Goal: Information Seeking & Learning: Learn about a topic

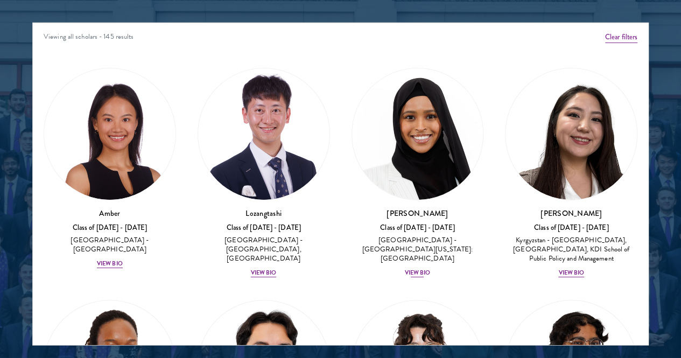
scroll to position [1357, 0]
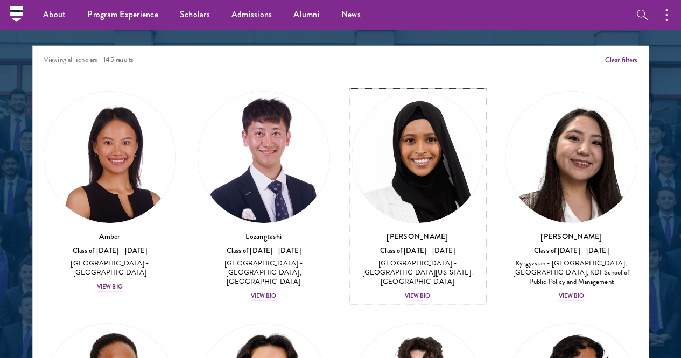
click at [352, 125] on img at bounding box center [417, 156] width 131 height 131
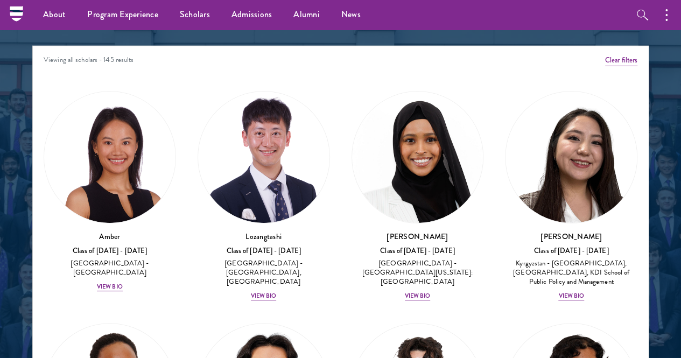
click at [653, 92] on div "[PERSON_NAME] Class of [DATE] - [DATE] [GEOGRAPHIC_DATA] - [GEOGRAPHIC_DATA][US…" at bounding box center [340, 179] width 681 height 358
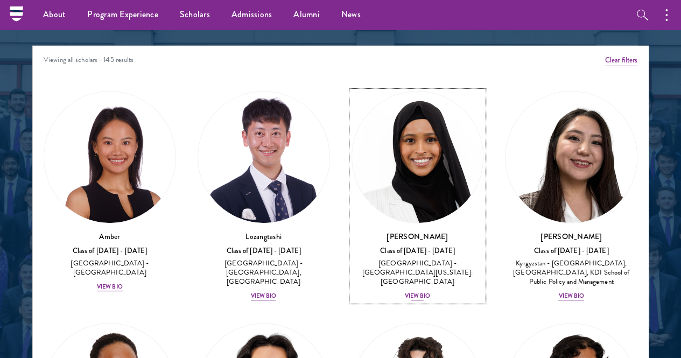
click at [351, 151] on link "[PERSON_NAME] Class of [DATE] - [DATE] [GEOGRAPHIC_DATA] - [GEOGRAPHIC_DATA][US…" at bounding box center [417, 196] width 132 height 210
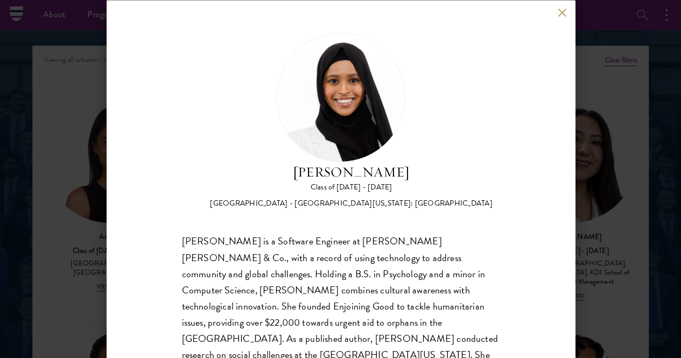
click at [559, 12] on button at bounding box center [561, 12] width 9 height 9
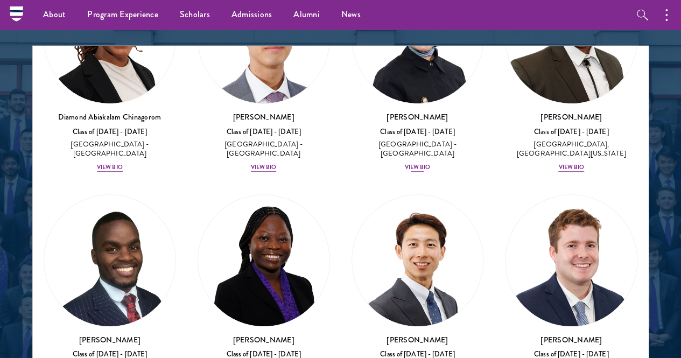
scroll to position [350, 0]
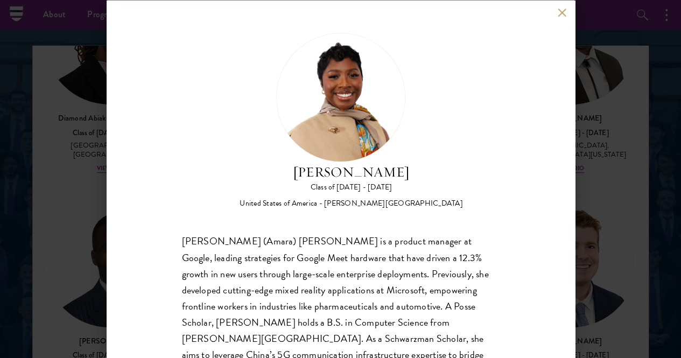
click at [554, 10] on div "[PERSON_NAME] Class of [DATE] - [DATE] [GEOGRAPHIC_DATA] - [PERSON_NAME][GEOGRA…" at bounding box center [341, 179] width 468 height 358
click at [560, 9] on button at bounding box center [561, 12] width 9 height 9
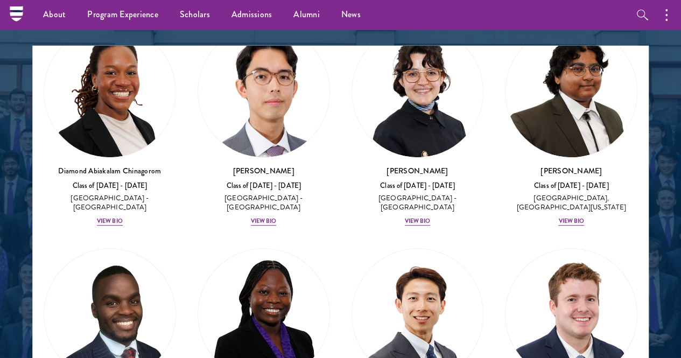
scroll to position [295, 0]
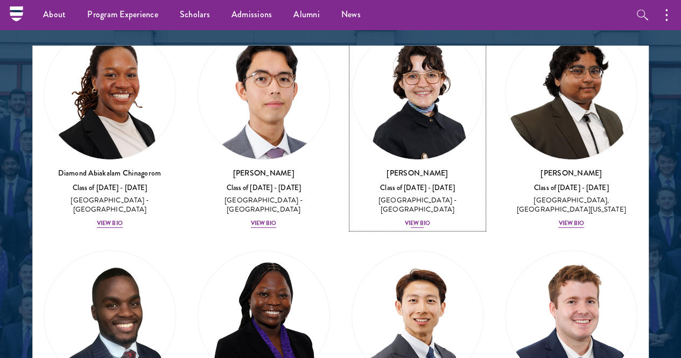
click at [351, 183] on div "Class of [DATE] - [DATE]" at bounding box center [417, 187] width 132 height 9
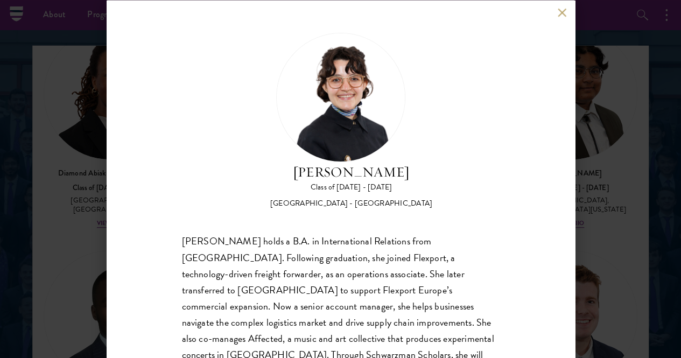
click at [561, 11] on button at bounding box center [561, 12] width 9 height 9
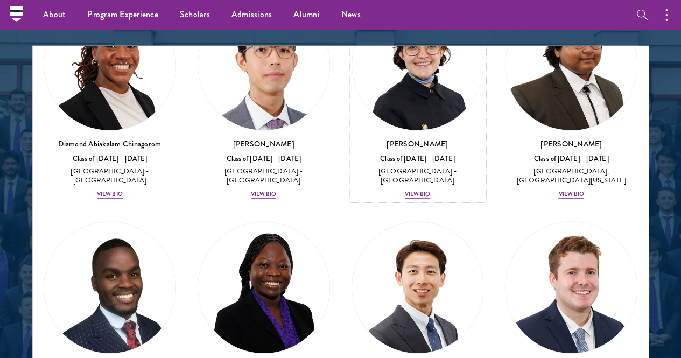
scroll to position [330, 0]
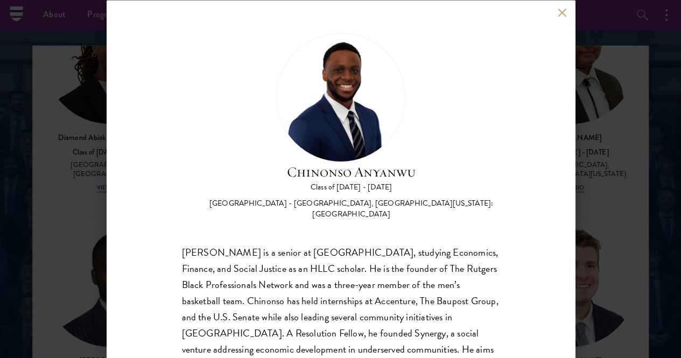
scroll to position [1, 0]
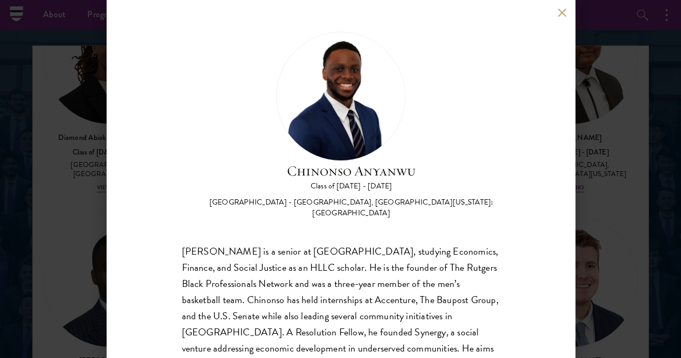
click at [554, 10] on div "[PERSON_NAME] Class of [DATE] - [DATE] [GEOGRAPHIC_DATA] - [GEOGRAPHIC_DATA], […" at bounding box center [341, 179] width 468 height 358
click at [557, 12] on button at bounding box center [561, 12] width 9 height 9
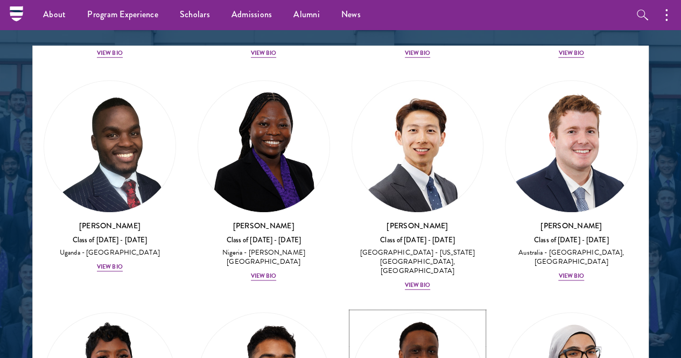
scroll to position [642, 0]
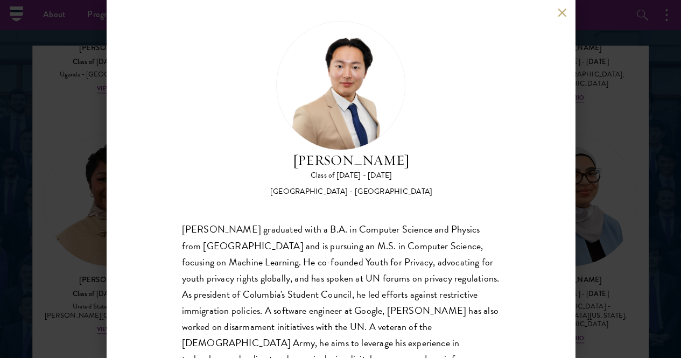
scroll to position [12, 0]
click at [308, 221] on div "[PERSON_NAME] graduated with a B.A. in Computer Science and Physics from [GEOGR…" at bounding box center [340, 301] width 317 height 161
click at [310, 221] on div "[PERSON_NAME] graduated with a B.A. in Computer Science and Physics from [GEOGR…" at bounding box center [340, 301] width 317 height 161
drag, startPoint x: 310, startPoint y: 216, endPoint x: 329, endPoint y: 220, distance: 19.8
click at [329, 221] on div "[PERSON_NAME] graduated with a B.A. in Computer Science and Physics from [GEOGR…" at bounding box center [340, 301] width 317 height 161
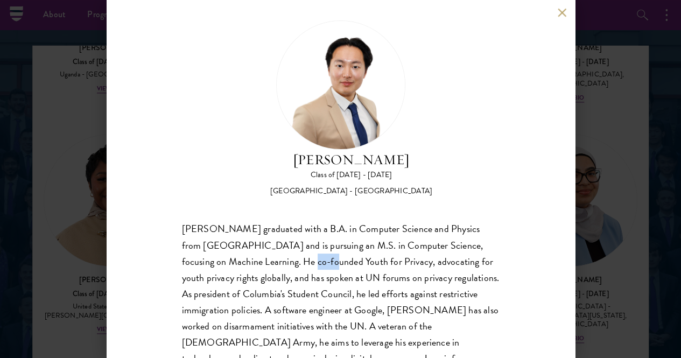
click at [329, 221] on div "[PERSON_NAME] graduated with a B.A. in Computer Science and Physics from [GEOGR…" at bounding box center [340, 301] width 317 height 161
click at [330, 221] on div "[PERSON_NAME] graduated with a B.A. in Computer Science and Physics from [GEOGR…" at bounding box center [340, 301] width 317 height 161
drag, startPoint x: 330, startPoint y: 220, endPoint x: 415, endPoint y: 217, distance: 85.1
click at [415, 221] on div "[PERSON_NAME] graduated with a B.A. in Computer Science and Physics from [GEOGR…" at bounding box center [340, 301] width 317 height 161
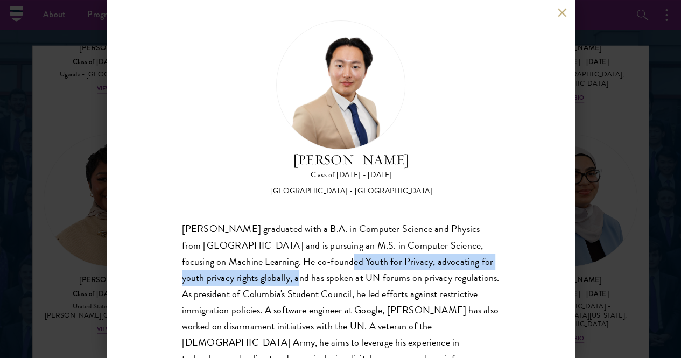
drag, startPoint x: 345, startPoint y: 226, endPoint x: 354, endPoint y: 235, distance: 12.2
click at [354, 235] on div "[PERSON_NAME] graduated with a B.A. in Computer Science and Physics from [GEOGR…" at bounding box center [340, 301] width 317 height 161
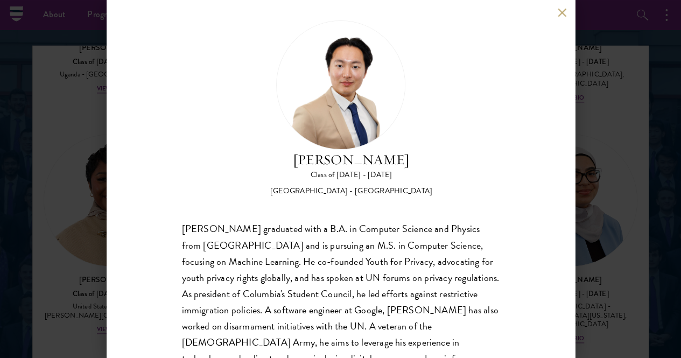
click at [563, 7] on div "[PERSON_NAME] Class of [DATE] - [DATE] [GEOGRAPHIC_DATA] - [GEOGRAPHIC_DATA] [P…" at bounding box center [341, 179] width 468 height 358
click at [556, 13] on div "[PERSON_NAME] Class of [DATE] - [DATE] [GEOGRAPHIC_DATA] - [GEOGRAPHIC_DATA] [P…" at bounding box center [341, 179] width 468 height 358
click at [561, 9] on button at bounding box center [561, 12] width 9 height 9
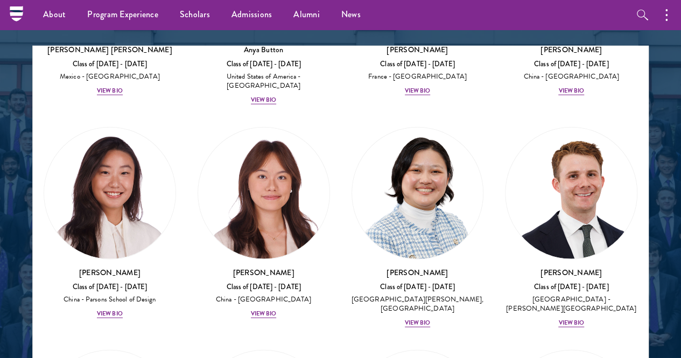
scroll to position [1346, 0]
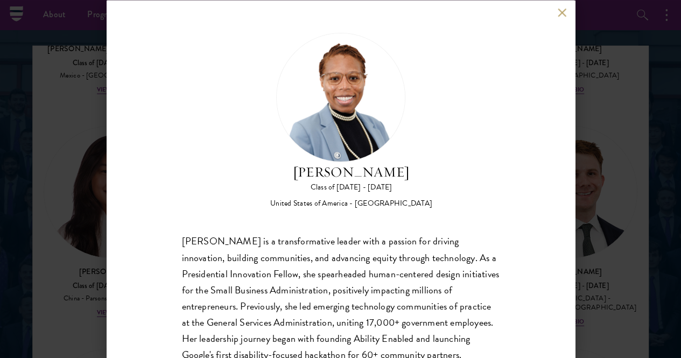
click at [559, 10] on button at bounding box center [561, 12] width 9 height 9
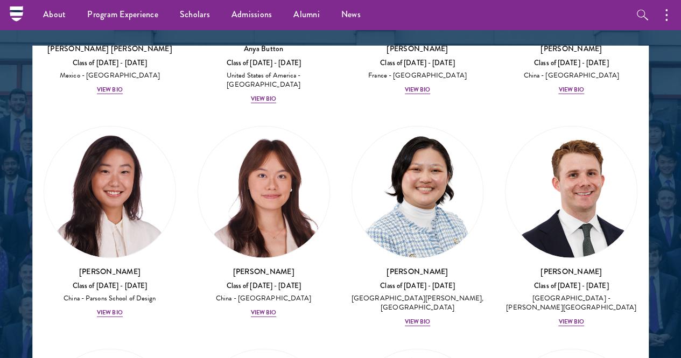
scroll to position [1356, 0]
